Goal: Transaction & Acquisition: Purchase product/service

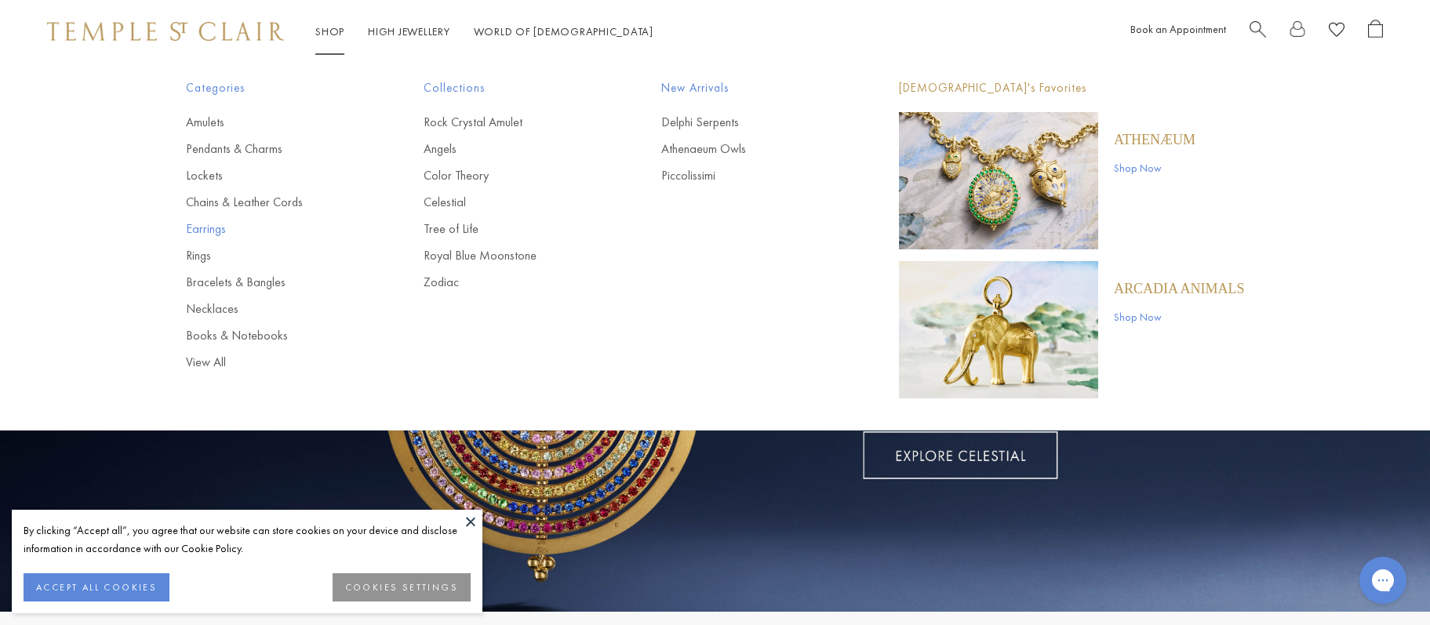
click at [207, 225] on link "Earrings" at bounding box center [273, 228] width 175 height 17
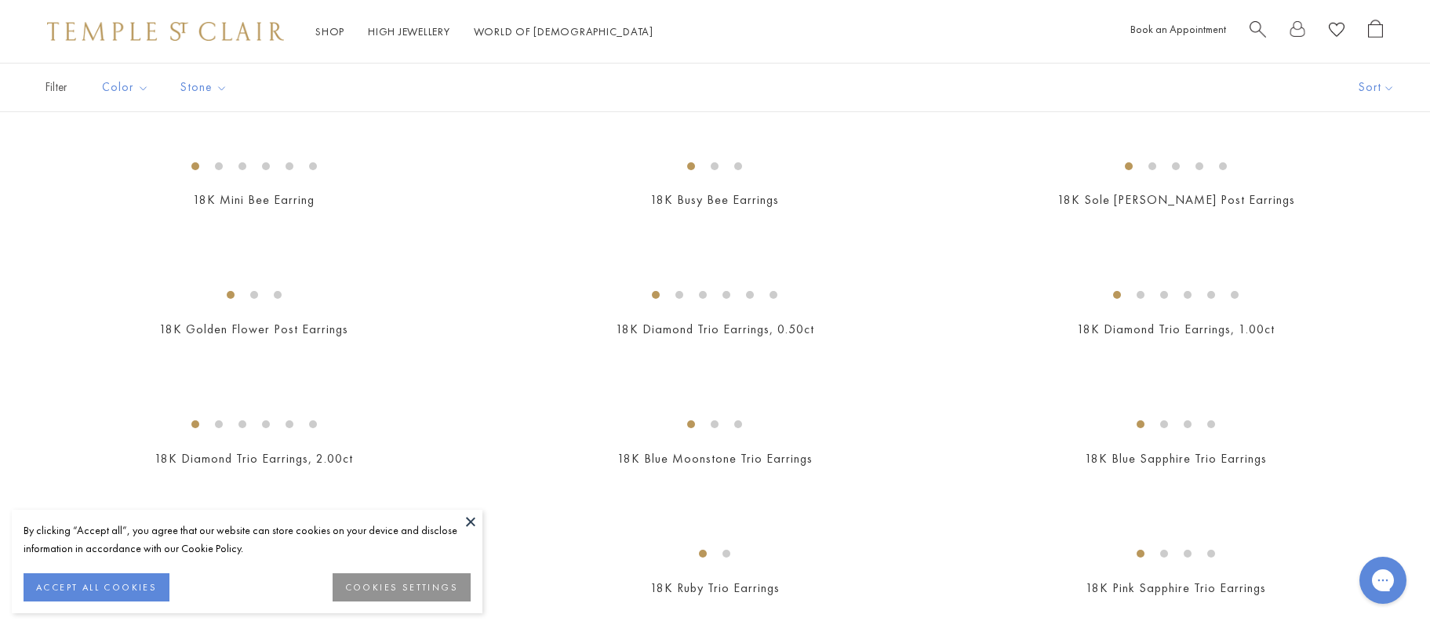
scroll to position [628, 0]
click at [151, 596] on button "ACCEPT ALL COOKIES" at bounding box center [97, 588] width 146 height 28
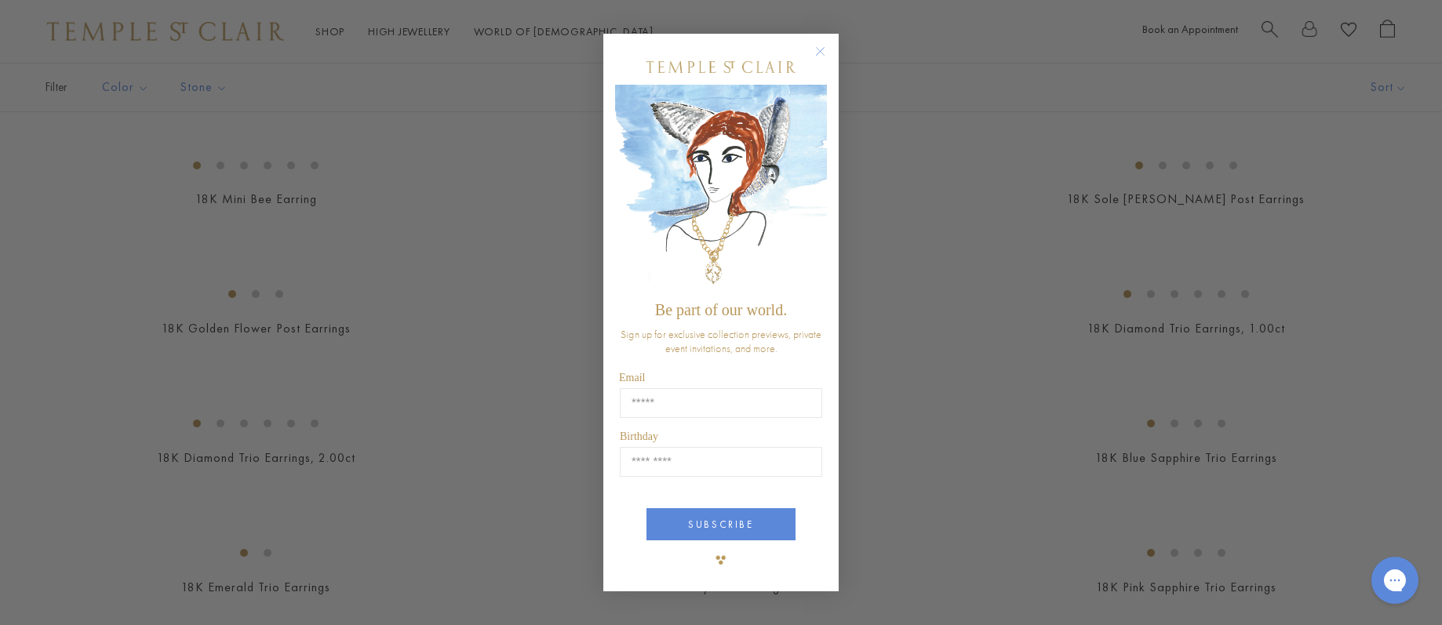
click at [818, 57] on circle "Close dialog" at bounding box center [820, 51] width 19 height 19
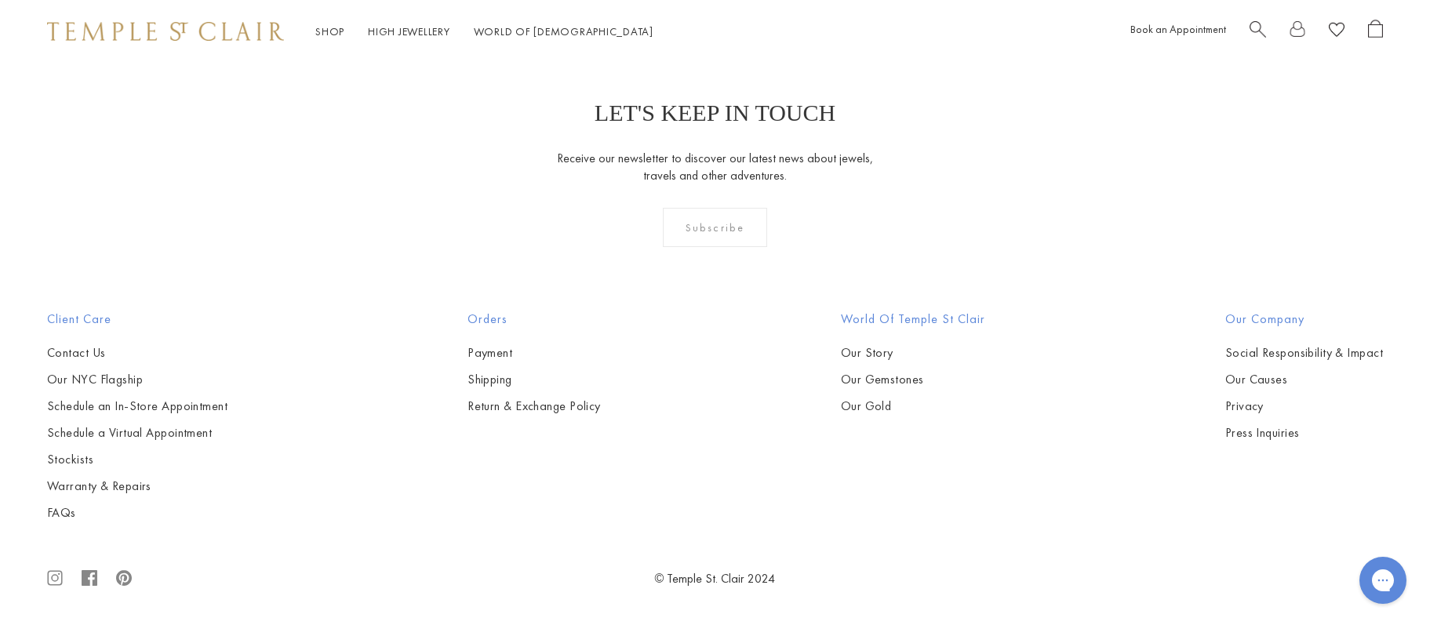
scroll to position [9494, 0]
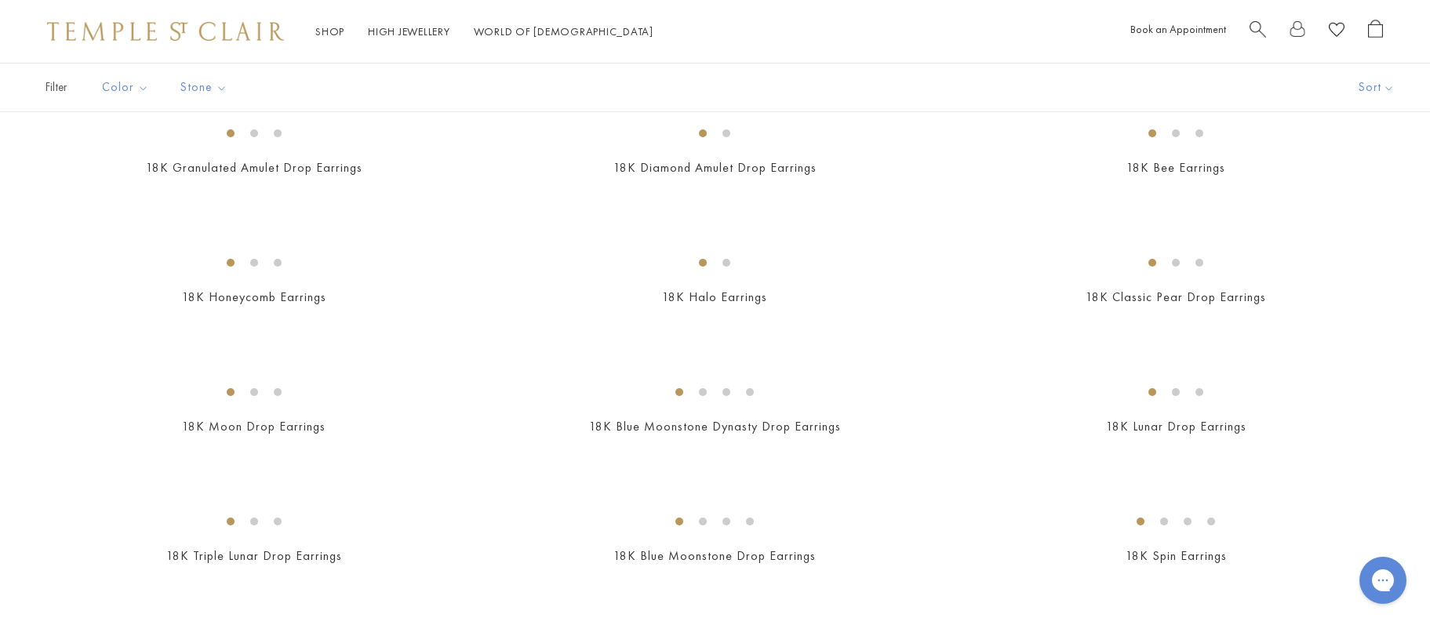
click at [0, 0] on img at bounding box center [0, 0] width 0 height 0
